Goal: Find specific page/section: Find specific page/section

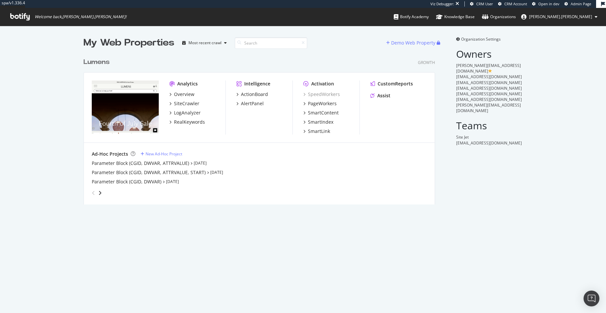
scroll to position [155, 356]
click at [177, 94] on div "Overview" at bounding box center [184, 94] width 20 height 7
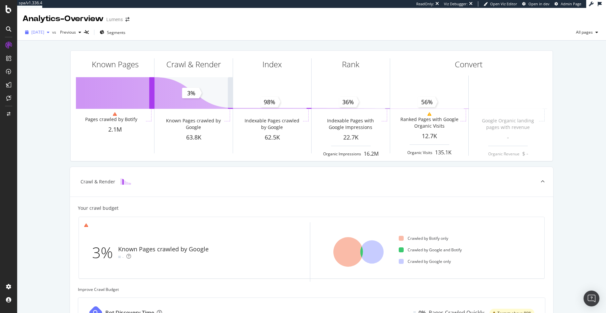
click at [52, 32] on div "button" at bounding box center [48, 32] width 8 height 4
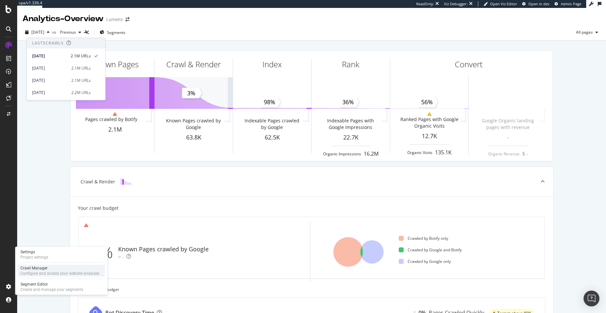
click at [34, 274] on div "Configure and access your website analyses" at bounding box center [59, 273] width 79 height 5
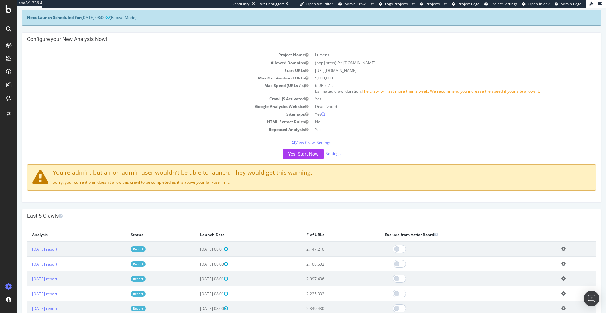
scroll to position [32, 0]
